Goal: Information Seeking & Learning: Learn about a topic

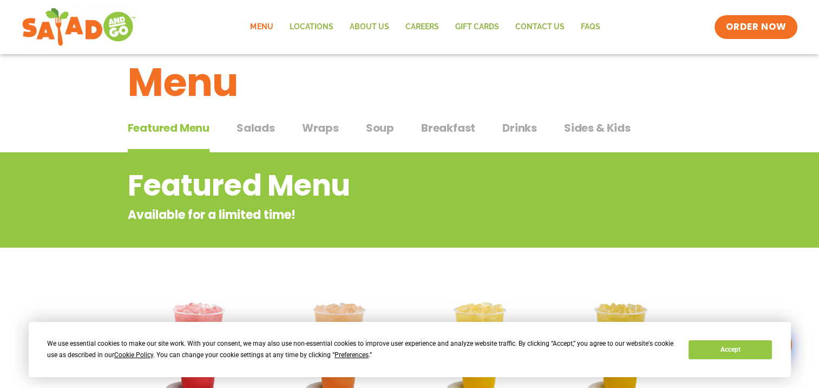
scroll to position [21, 0]
click at [263, 123] on span "Salads" at bounding box center [256, 128] width 38 height 16
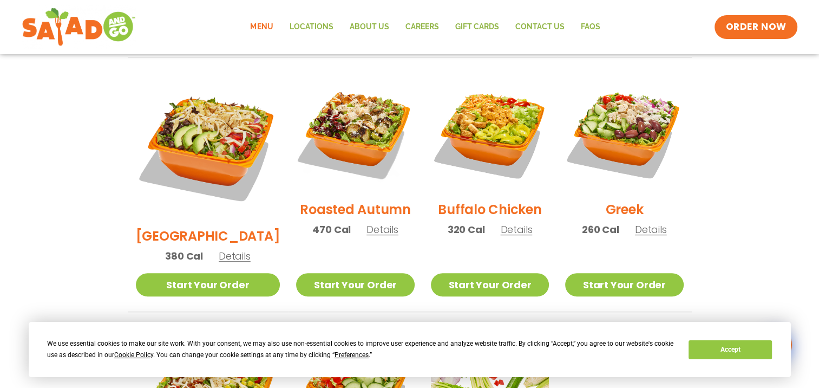
scroll to position [559, 0]
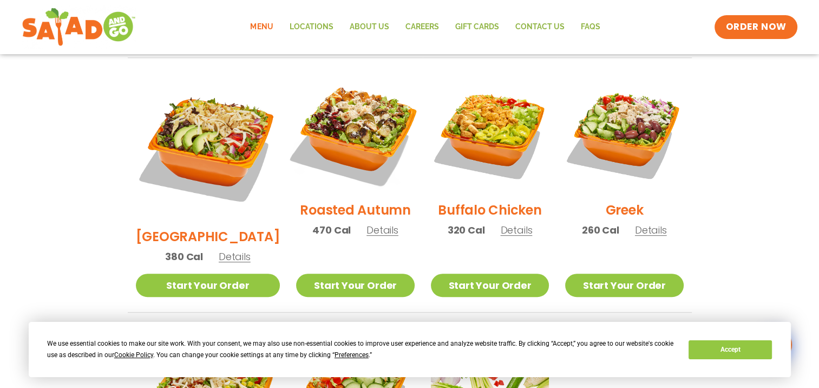
click at [333, 134] on img at bounding box center [355, 133] width 139 height 139
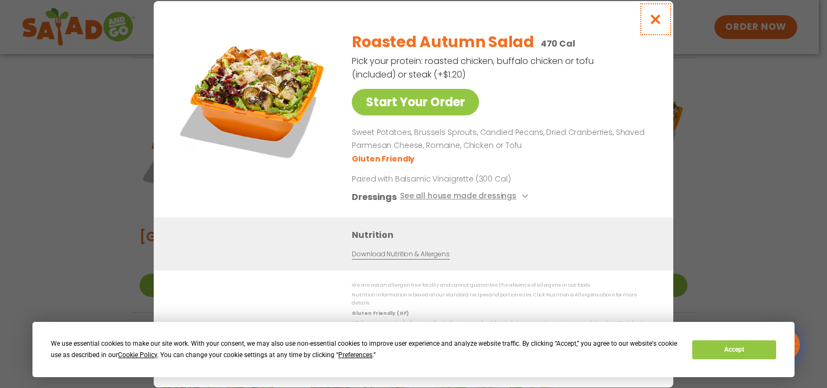
click at [654, 22] on icon "Close modal" at bounding box center [656, 19] width 14 height 11
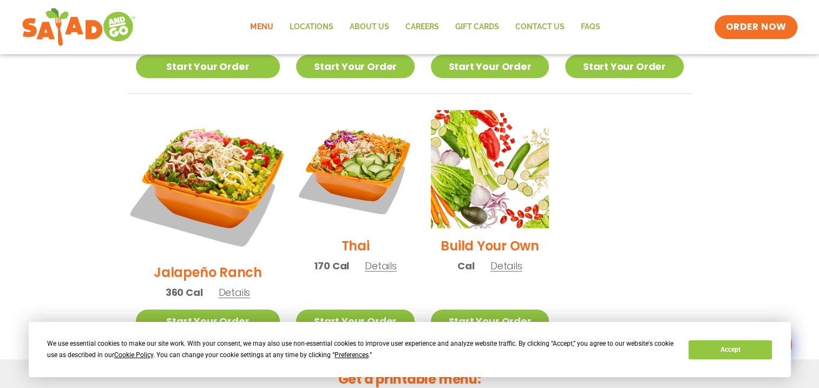
scroll to position [777, 0]
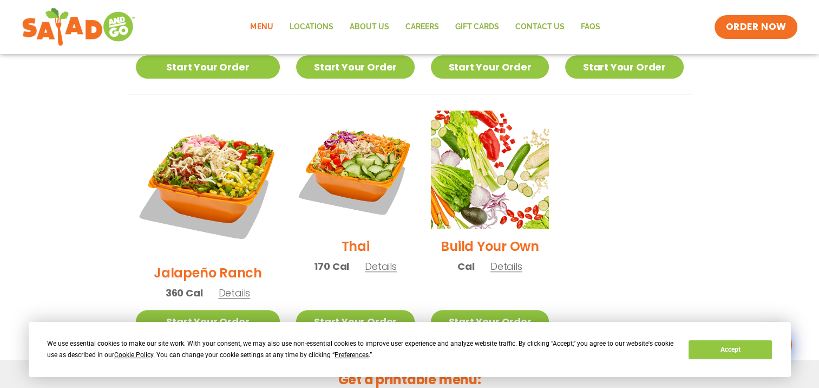
click at [342, 237] on h2 "Thai" at bounding box center [356, 246] width 28 height 19
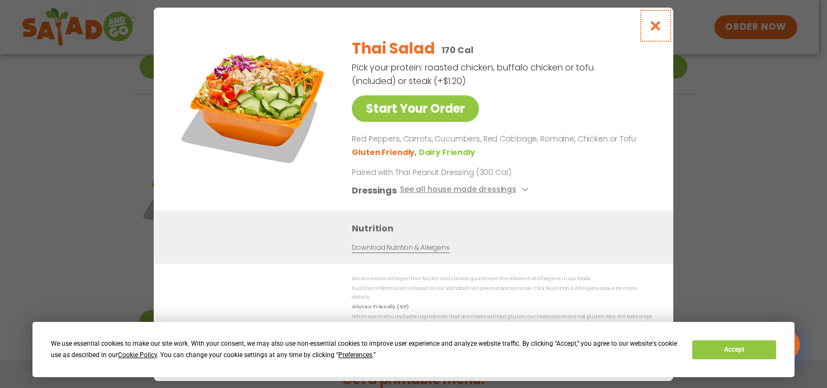
click at [658, 29] on icon "Close modal" at bounding box center [656, 25] width 14 height 11
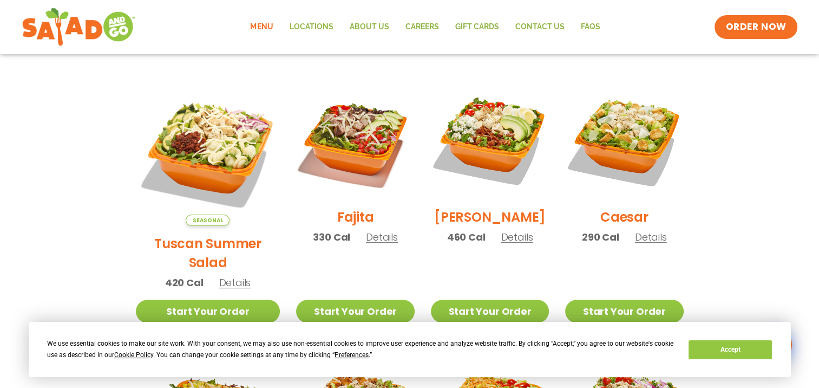
scroll to position [279, 0]
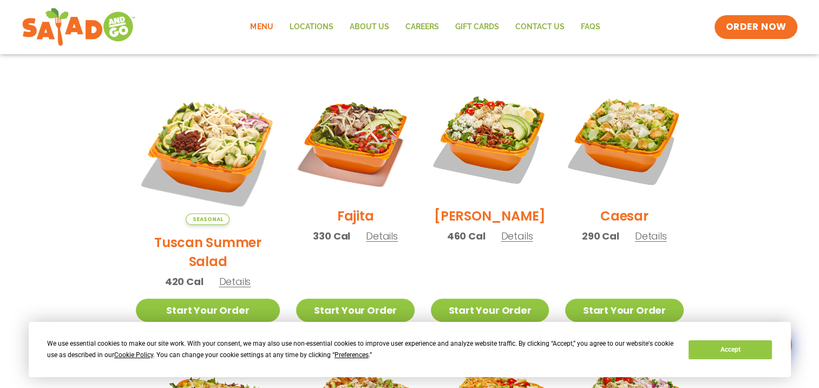
click at [471, 220] on h2 "[PERSON_NAME]" at bounding box center [490, 215] width 112 height 19
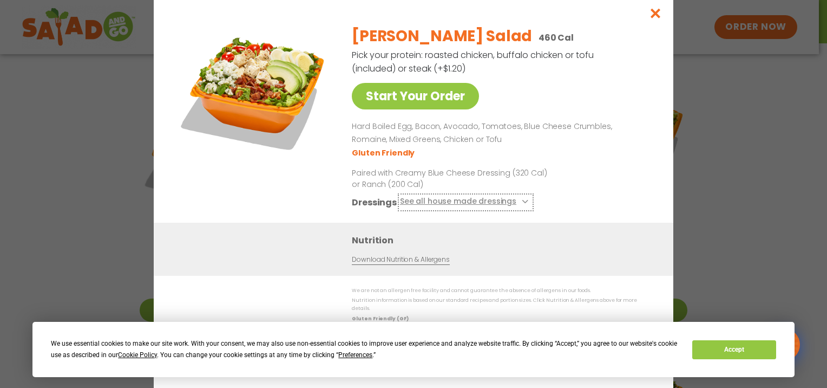
click at [523, 204] on icon at bounding box center [524, 201] width 4 height 4
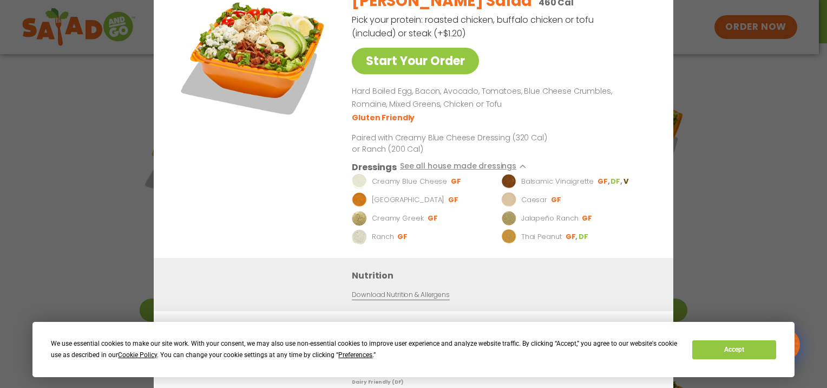
click at [752, 124] on div "Start Your Order [PERSON_NAME] Salad 460 Cal Pick your protein: roasted chicken…" at bounding box center [413, 194] width 827 height 388
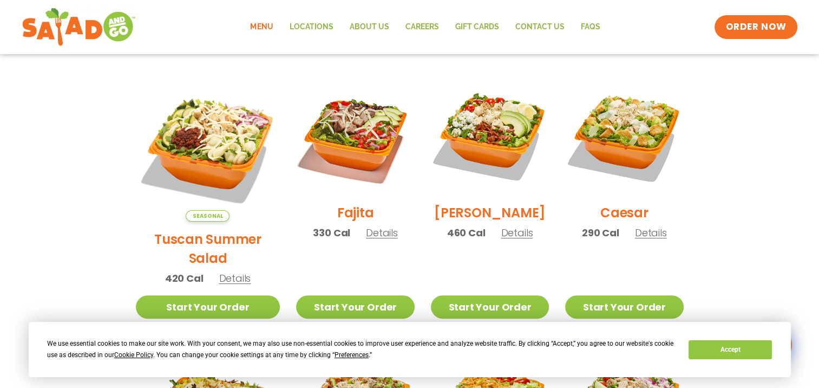
scroll to position [283, 0]
click at [168, 229] on h2 "Tuscan Summer Salad" at bounding box center [208, 248] width 145 height 38
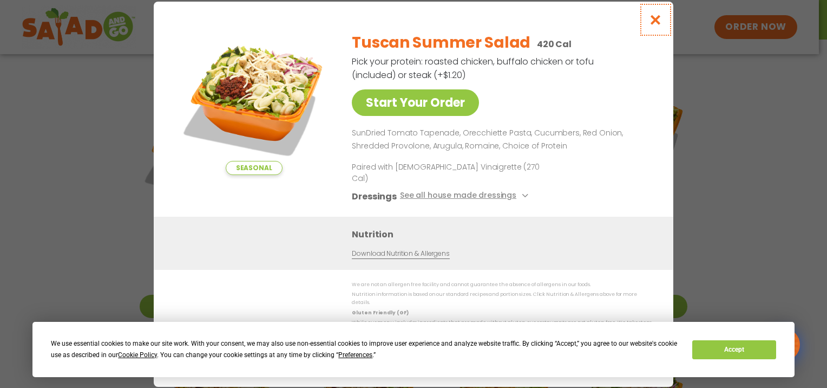
click at [659, 24] on icon "Close modal" at bounding box center [656, 19] width 14 height 11
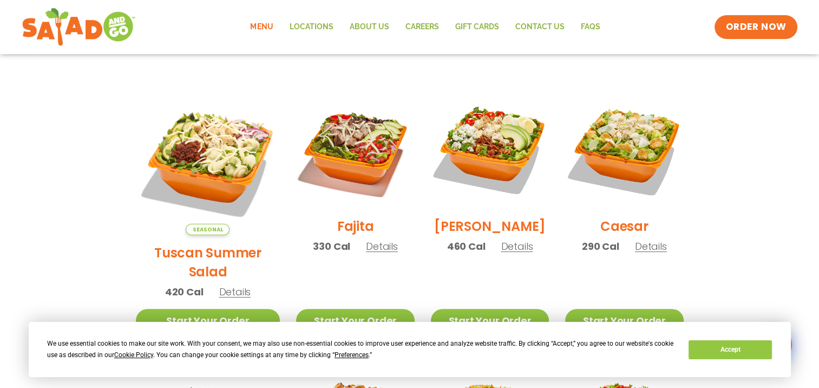
scroll to position [0, 0]
